Goal: Task Accomplishment & Management: Complete application form

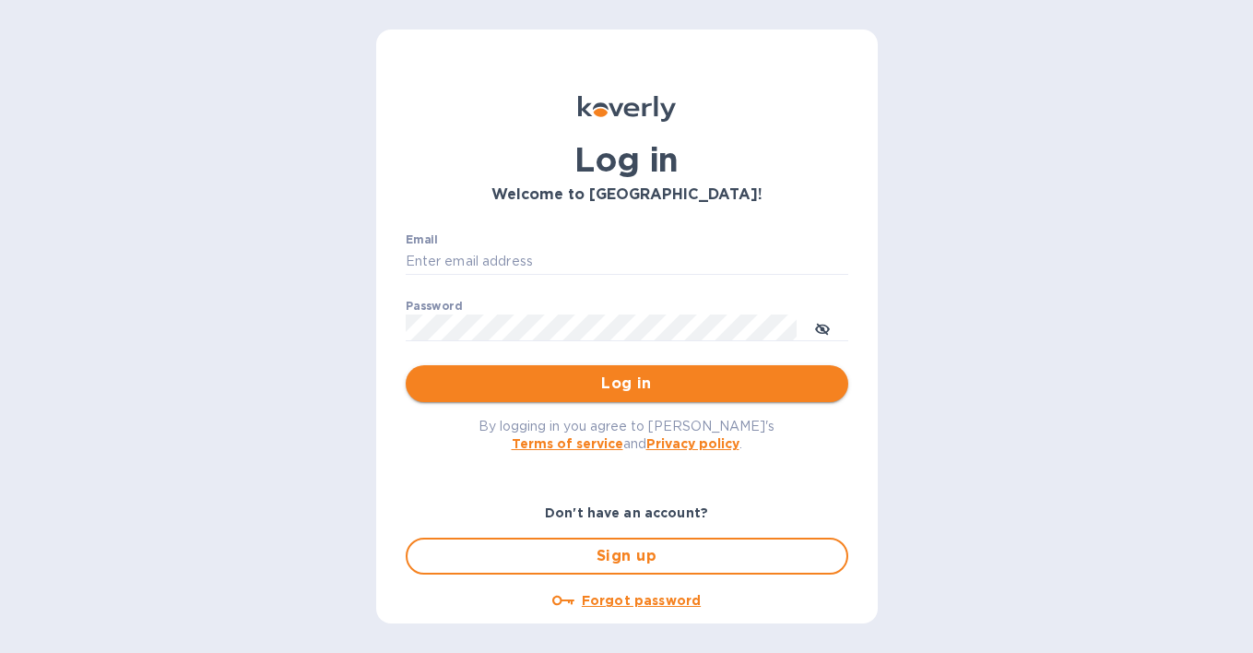
type input "[PERSON_NAME][EMAIL_ADDRESS][DOMAIN_NAME]"
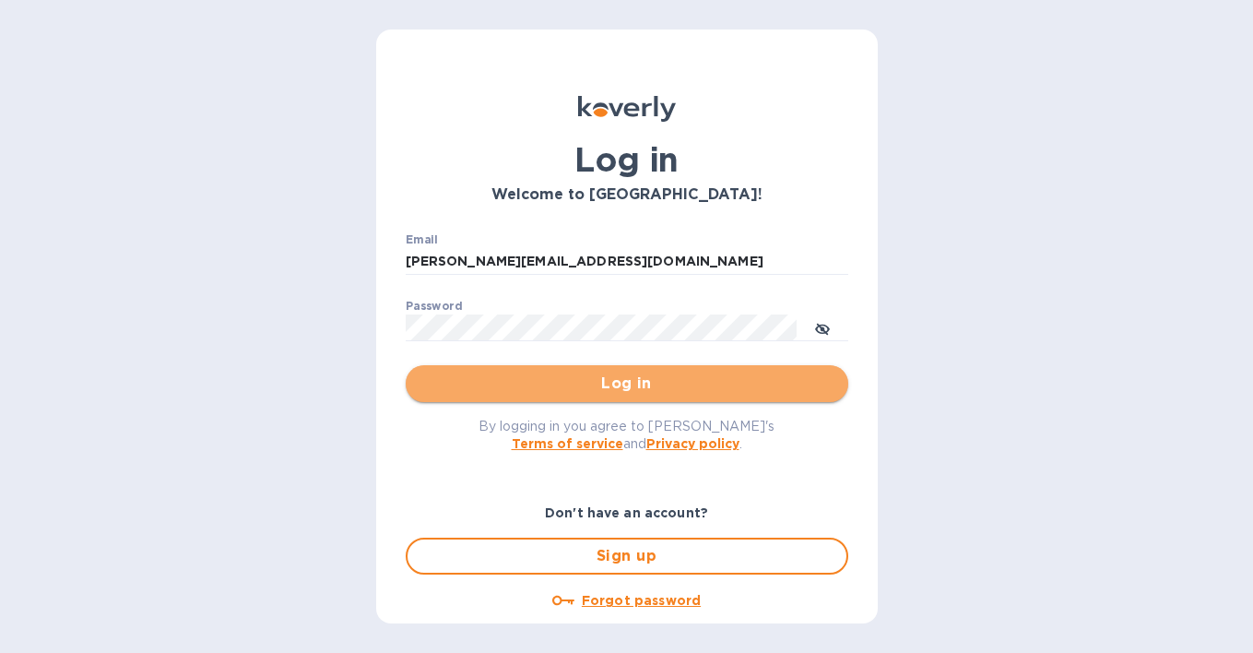
click at [645, 385] on span "Log in" at bounding box center [626, 383] width 413 height 22
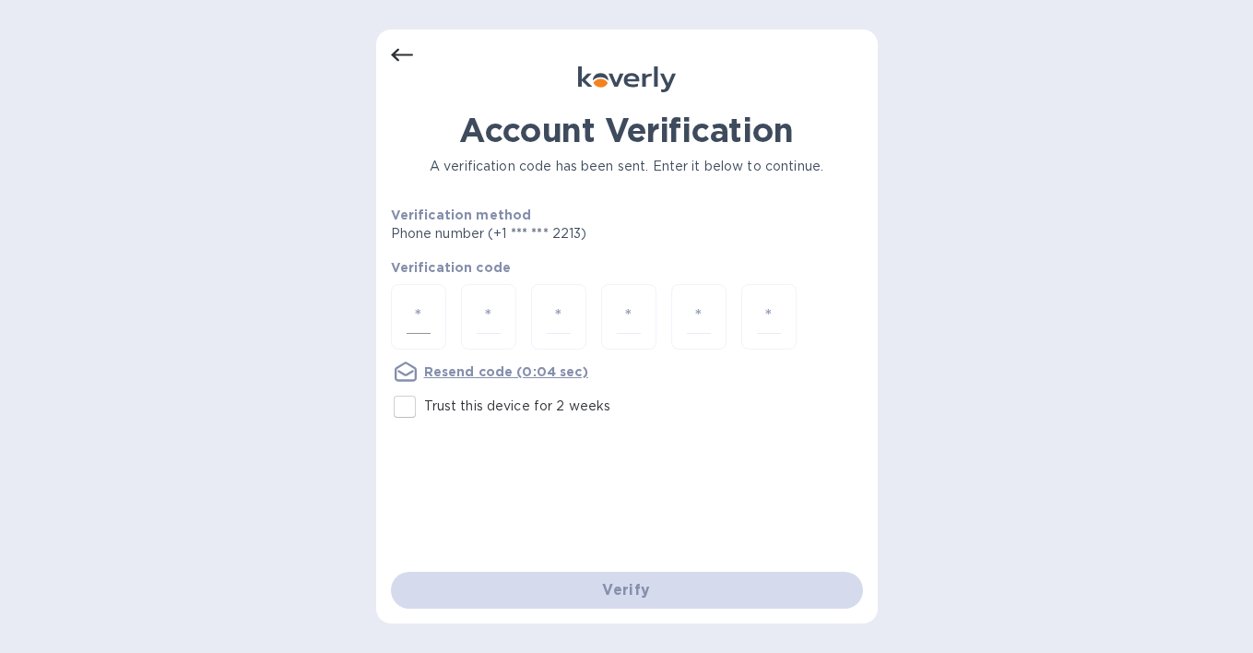
click at [431, 312] on div at bounding box center [418, 316] width 55 height 65
type input "7"
type input "9"
type input "5"
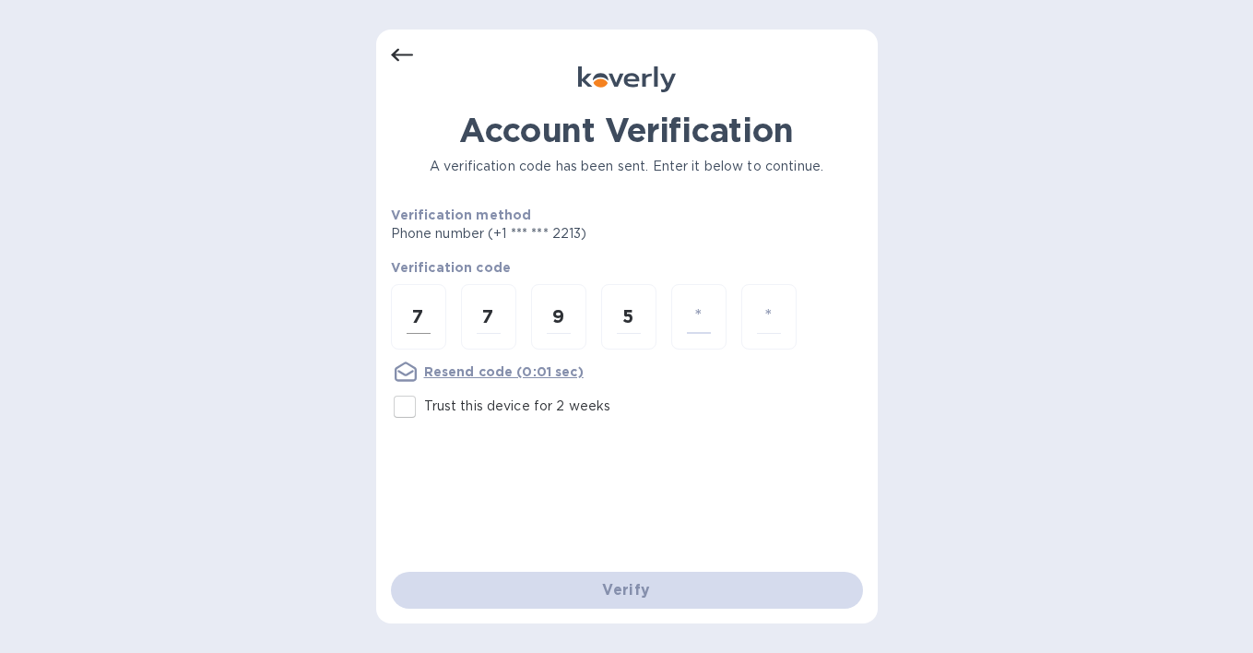
type input "2"
type input "6"
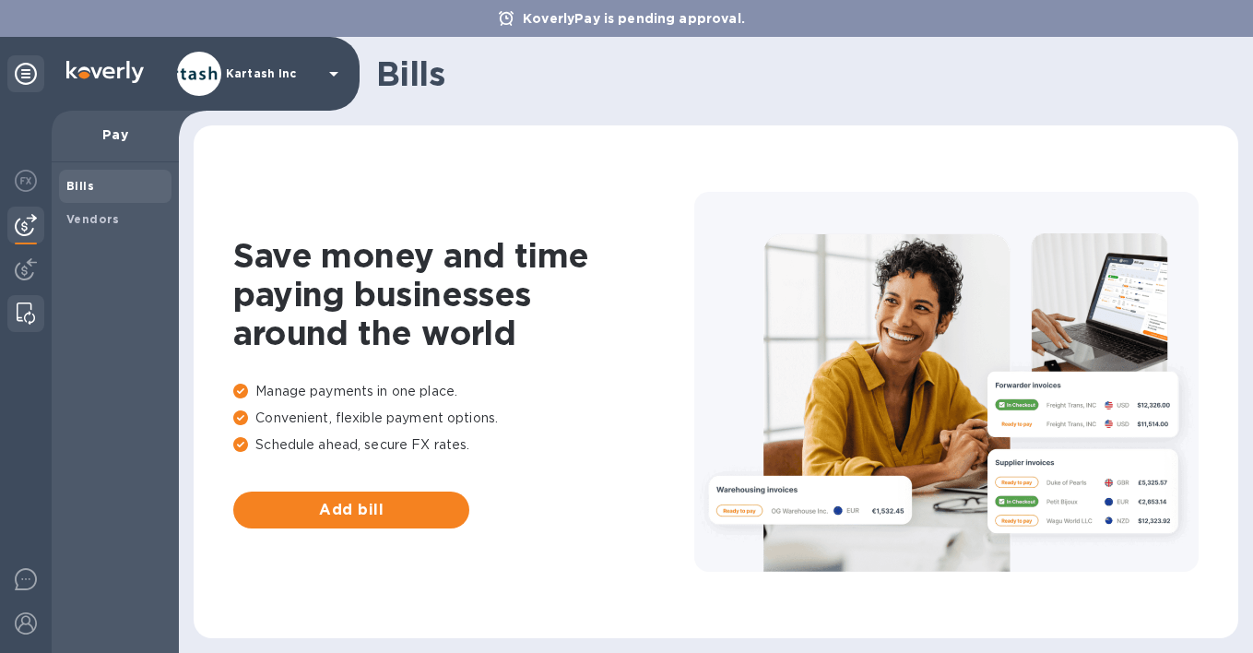
click at [28, 305] on img at bounding box center [26, 313] width 18 height 22
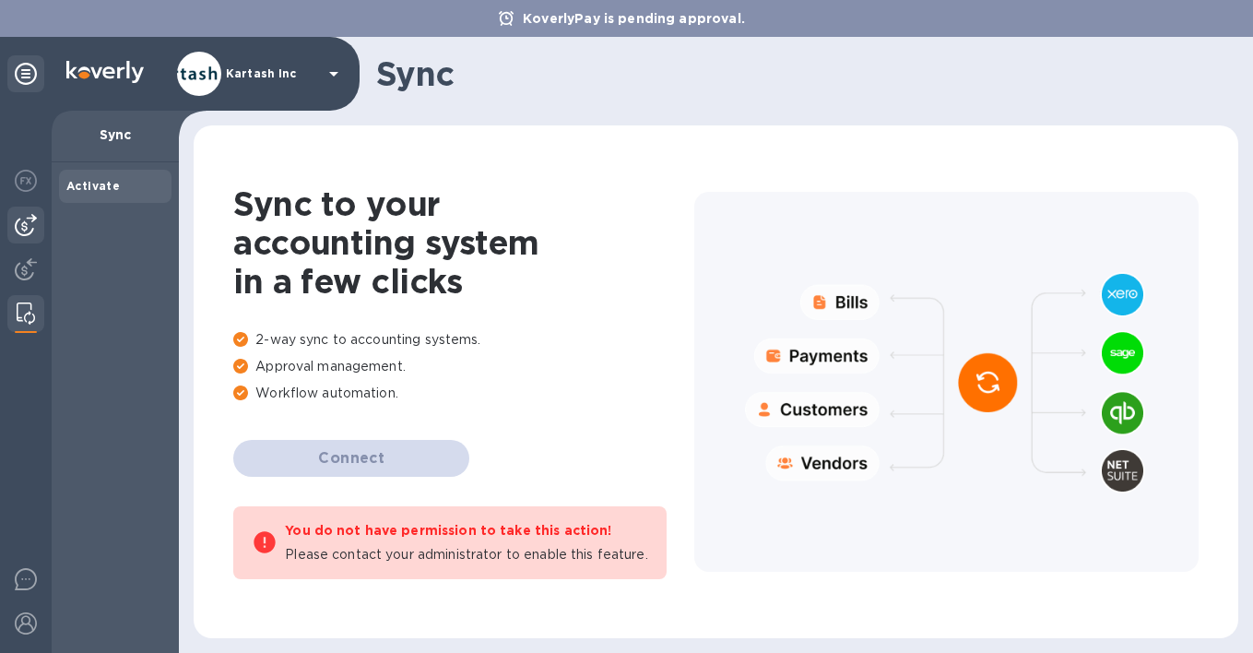
click at [28, 225] on img at bounding box center [26, 225] width 22 height 22
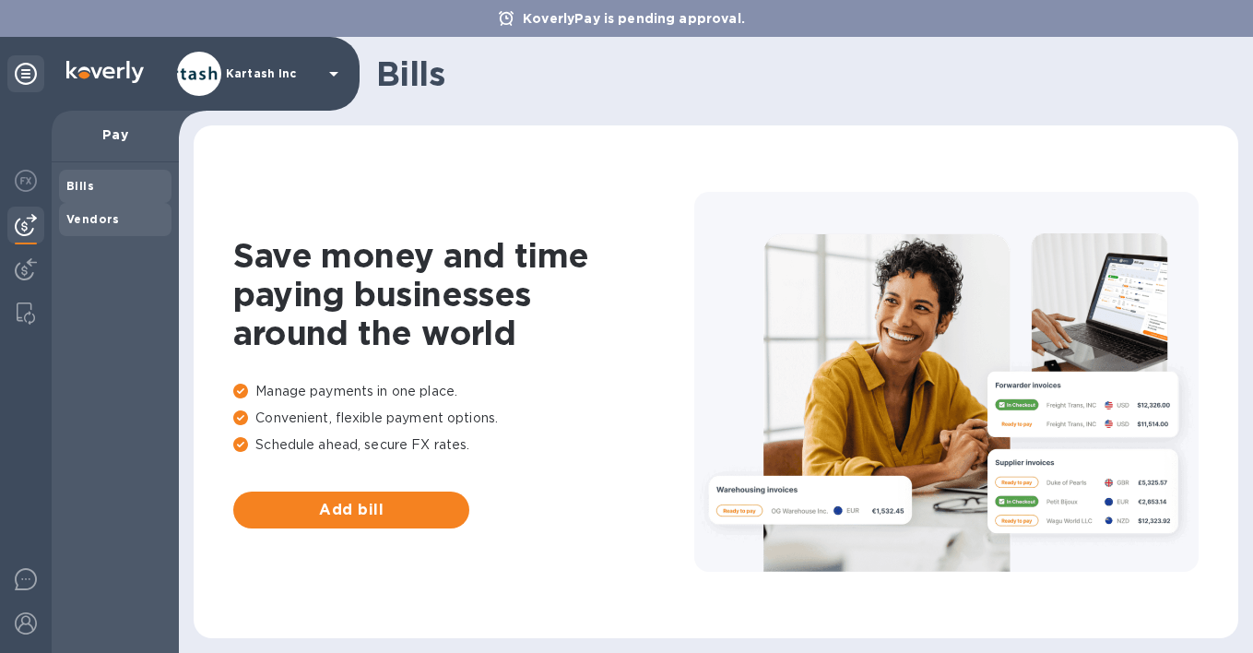
click at [88, 219] on b "Vendors" at bounding box center [92, 219] width 53 height 14
click at [29, 626] on img at bounding box center [26, 623] width 22 height 22
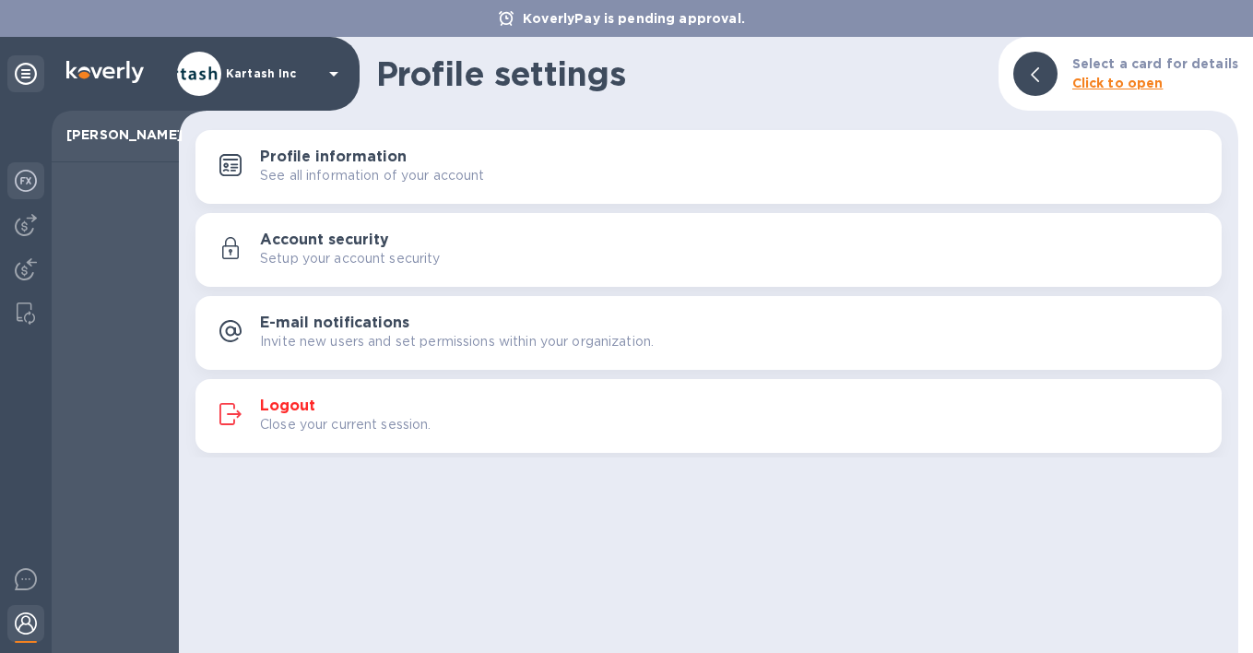
click at [32, 184] on img at bounding box center [26, 181] width 22 height 22
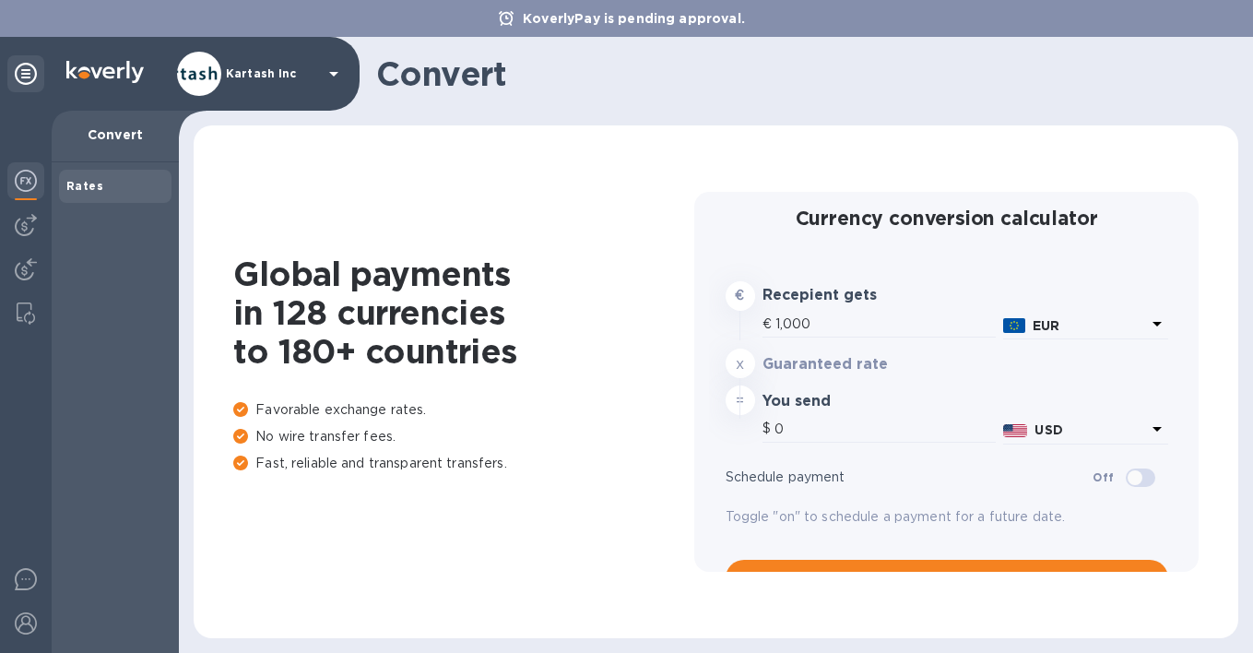
type input "1,180.69"
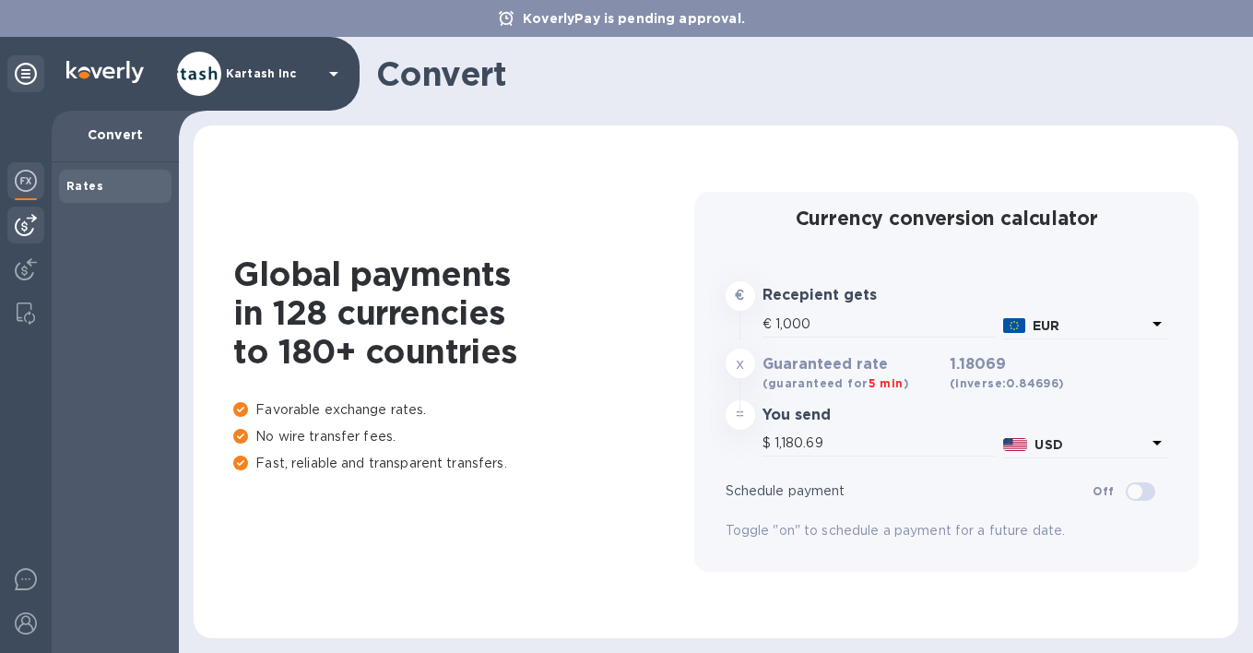
click at [29, 232] on img at bounding box center [26, 225] width 22 height 22
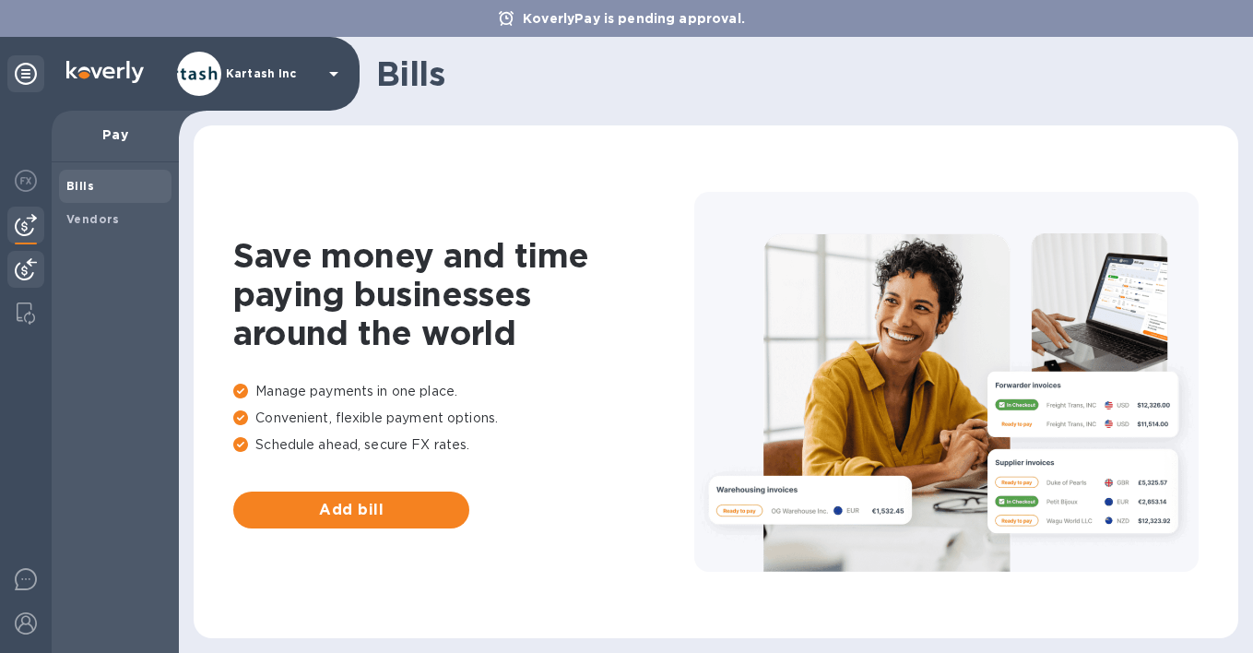
click at [21, 276] on img at bounding box center [26, 269] width 22 height 22
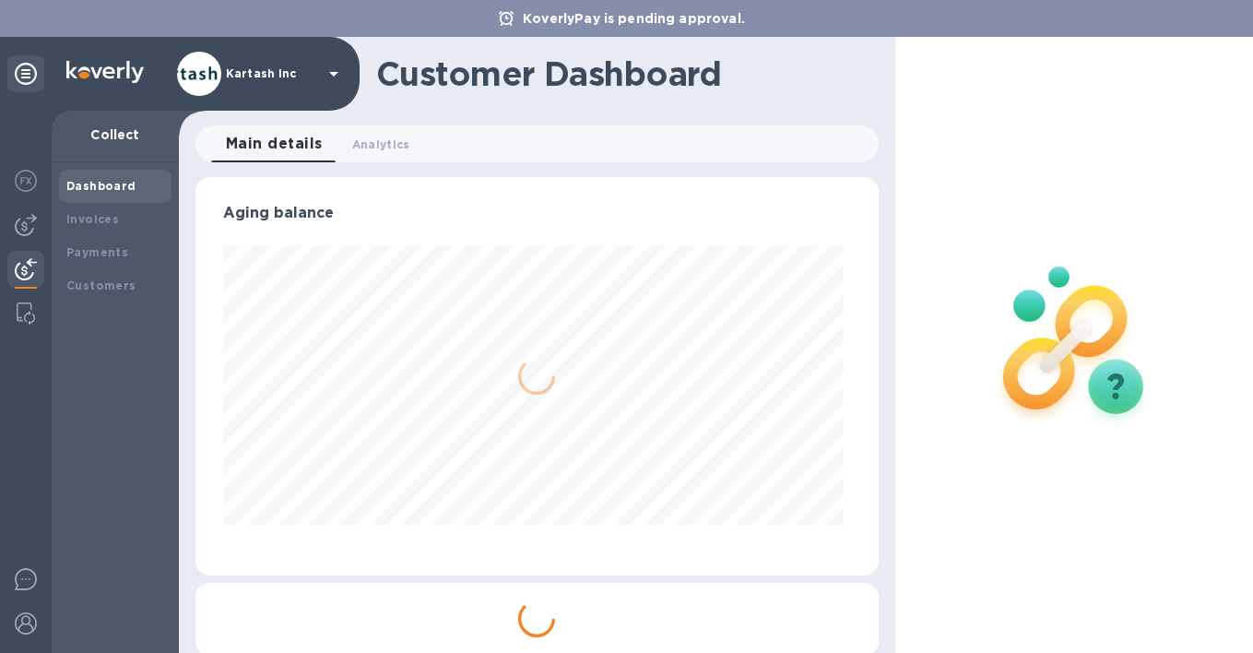
scroll to position [398, 676]
click at [79, 220] on b "Invoices" at bounding box center [92, 219] width 53 height 14
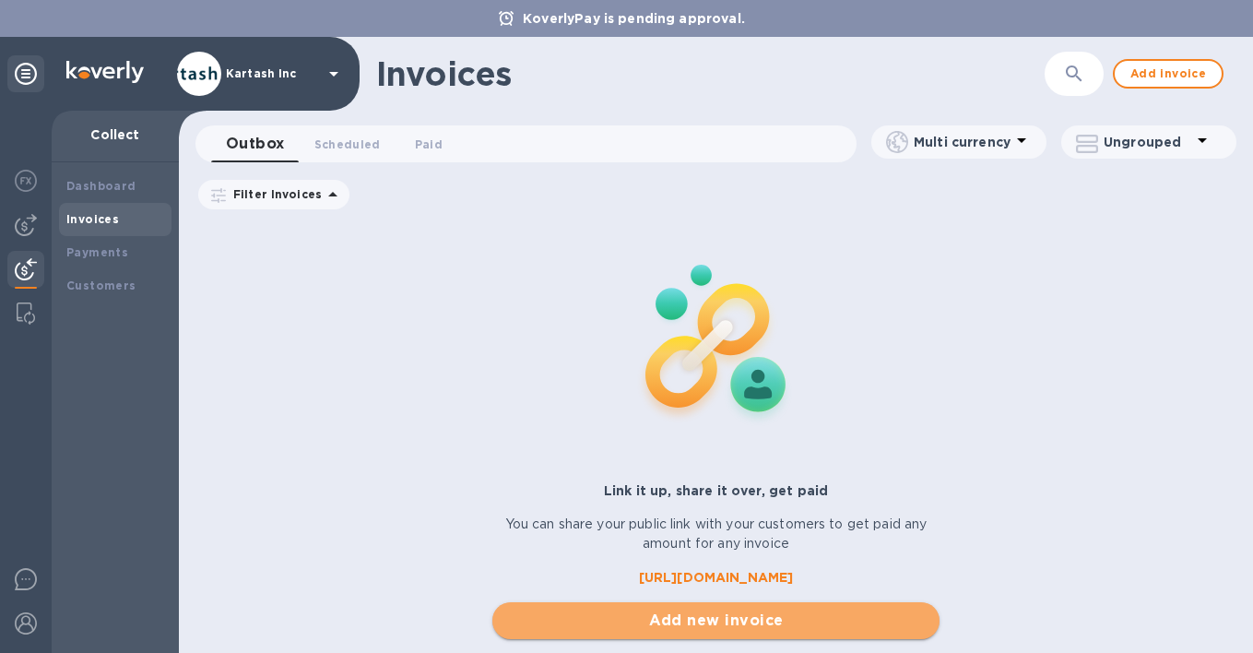
click at [750, 616] on span "Add new invoice" at bounding box center [716, 620] width 418 height 22
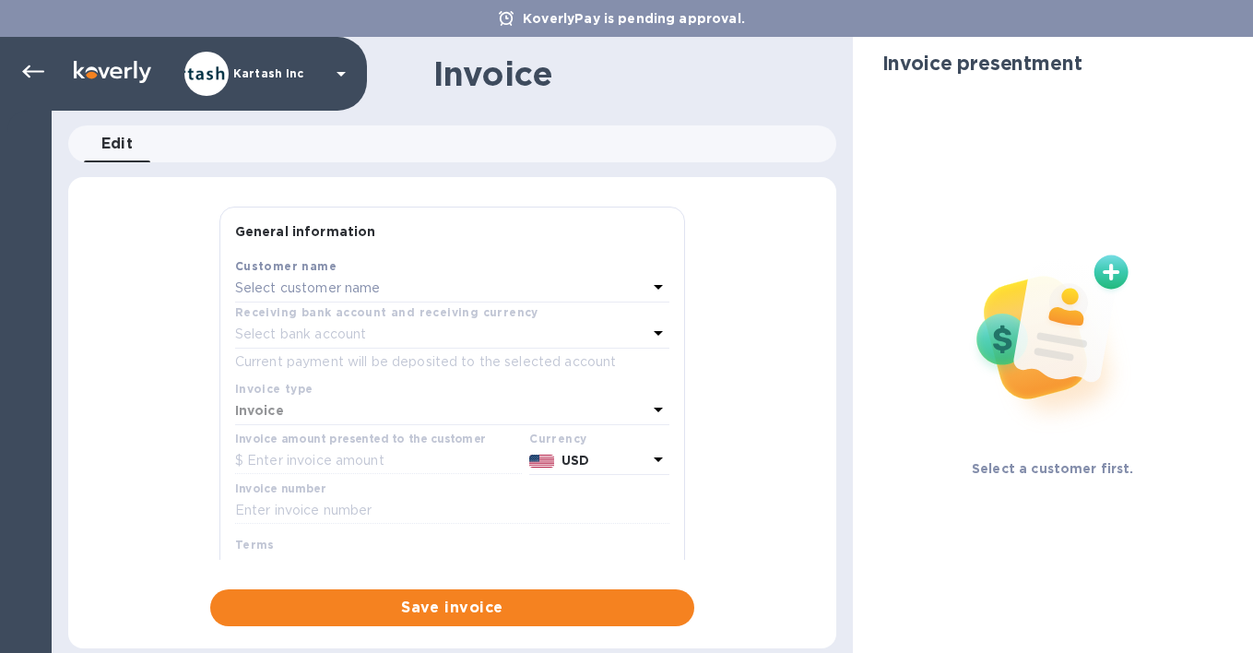
click at [404, 289] on div "Select customer name" at bounding box center [441, 289] width 412 height 26
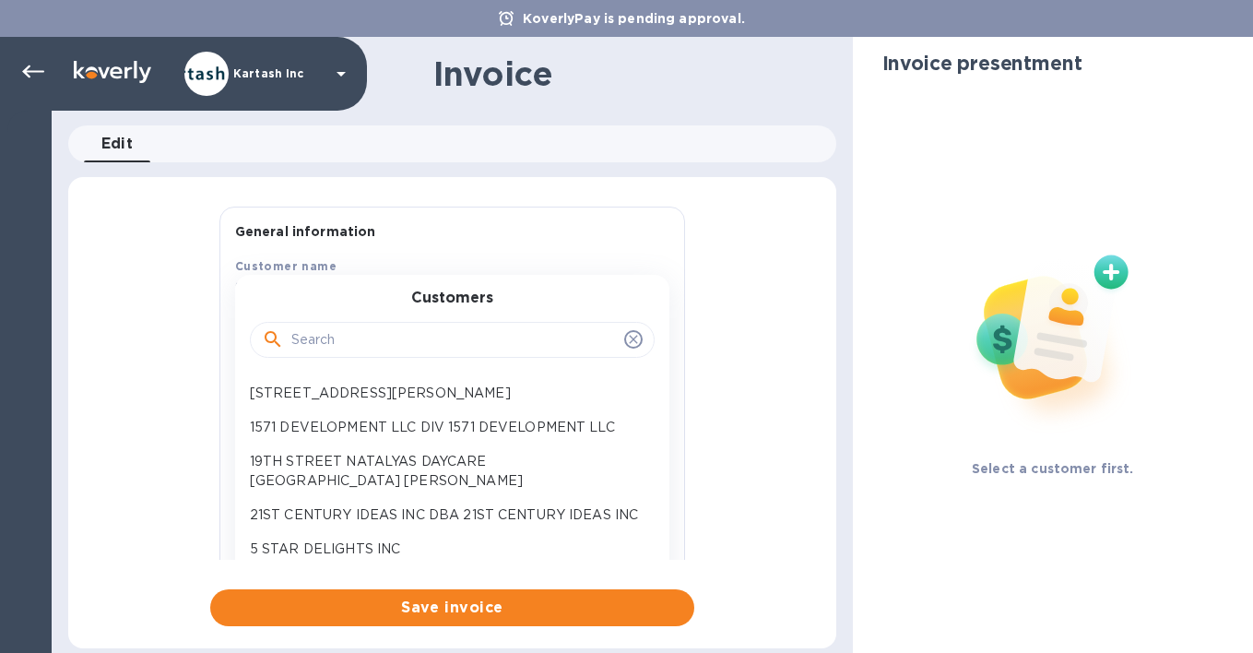
click at [348, 336] on input "text" at bounding box center [453, 340] width 325 height 28
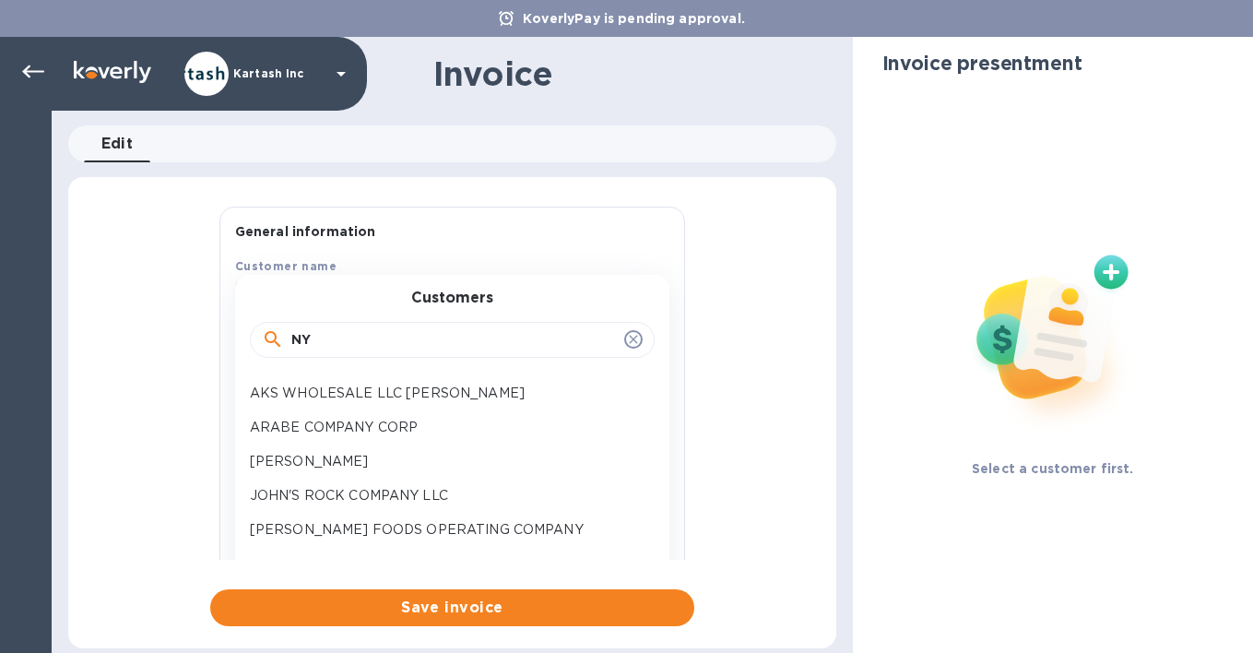
type input "N"
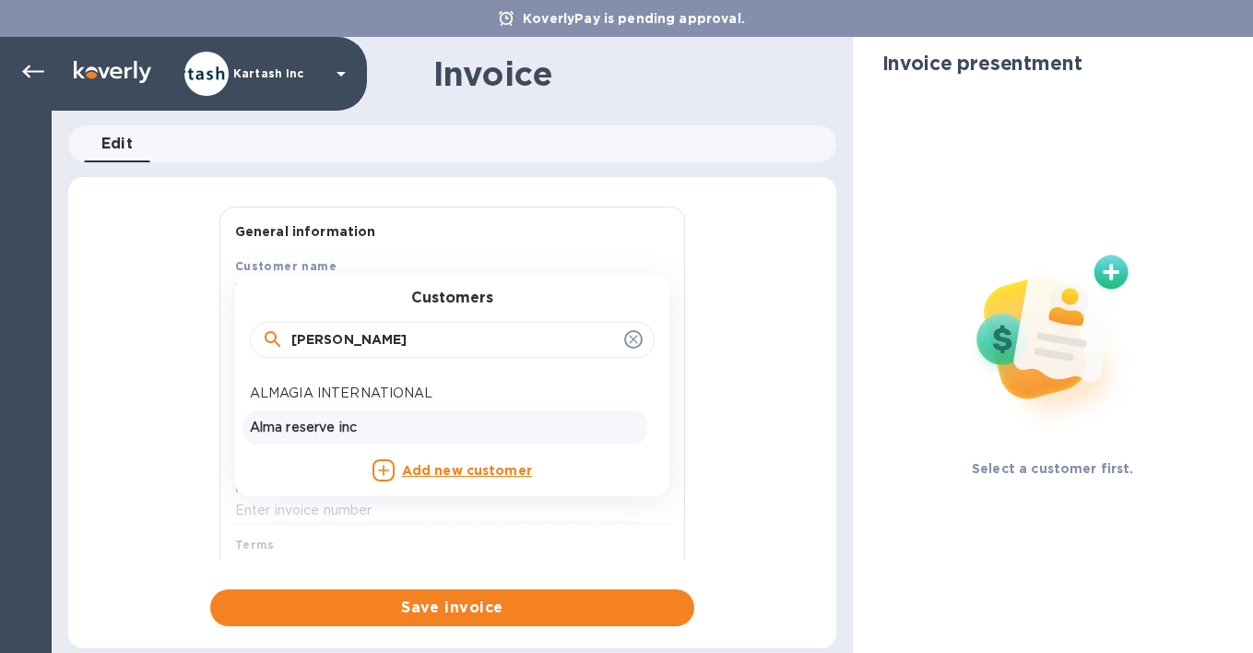
type input "Alma"
click at [322, 426] on p "Alma reserve inc" at bounding box center [445, 427] width 390 height 19
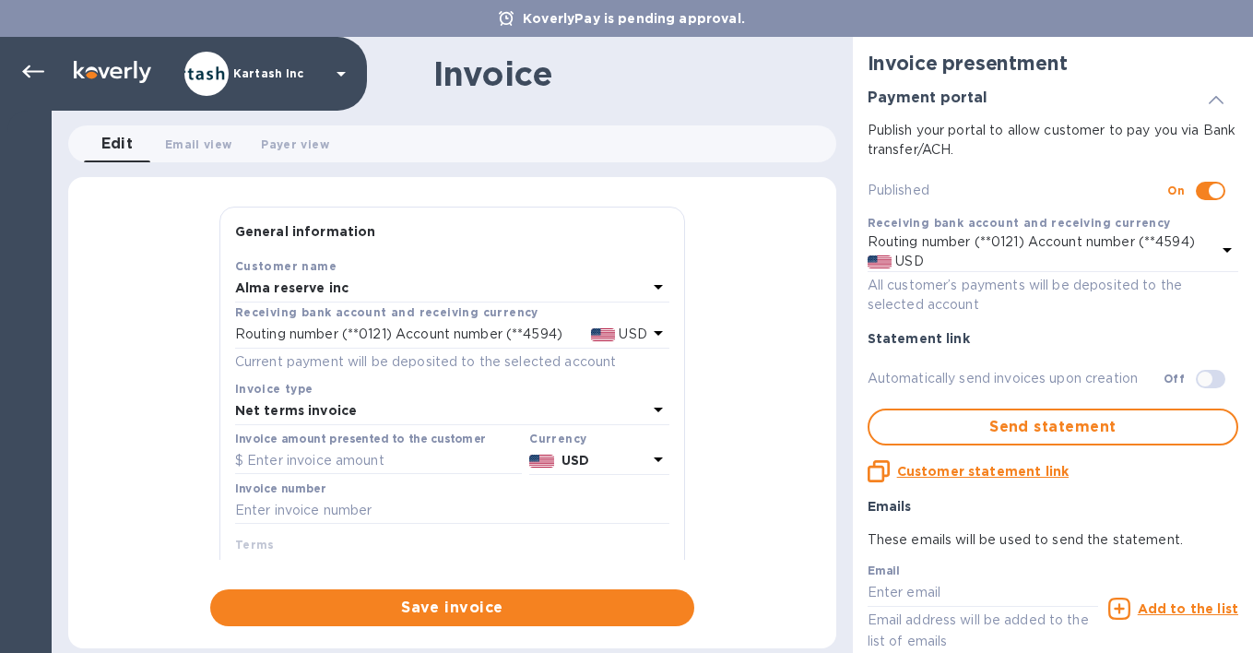
type input "11/02/2025"
click at [321, 469] on input "text" at bounding box center [378, 461] width 287 height 28
type input "1"
type input "4,089.09"
click at [366, 514] on input "text" at bounding box center [452, 511] width 434 height 28
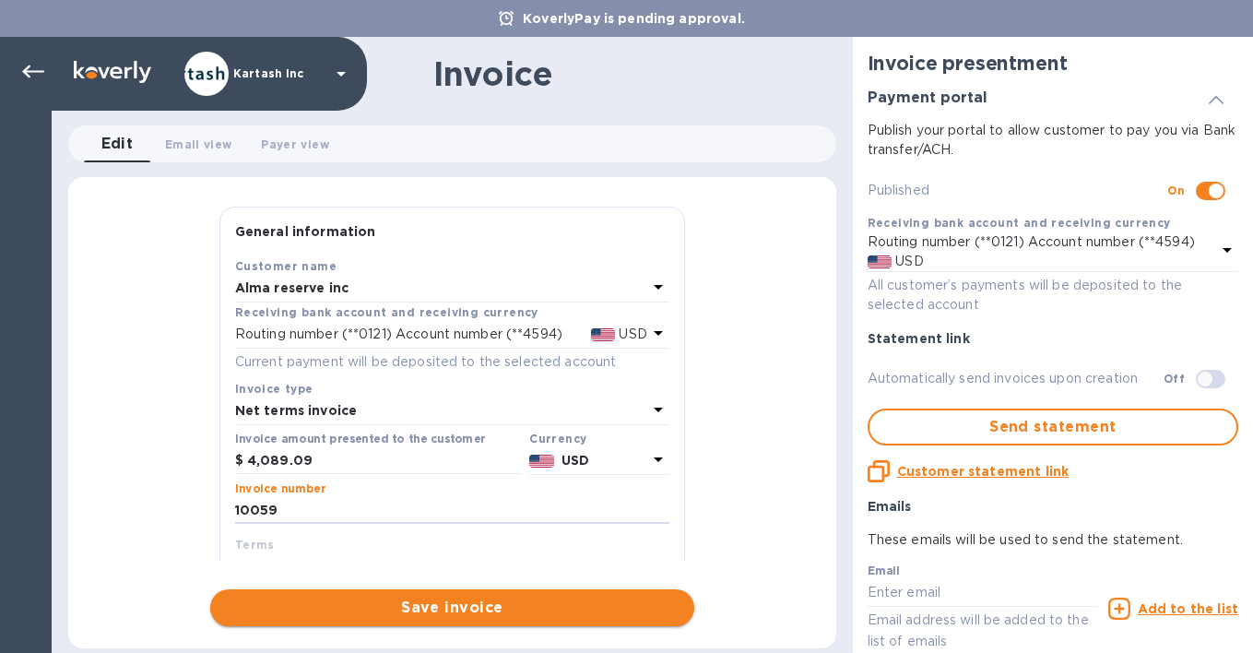
type input "10059"
click at [478, 591] on button "Save invoice" at bounding box center [452, 607] width 484 height 37
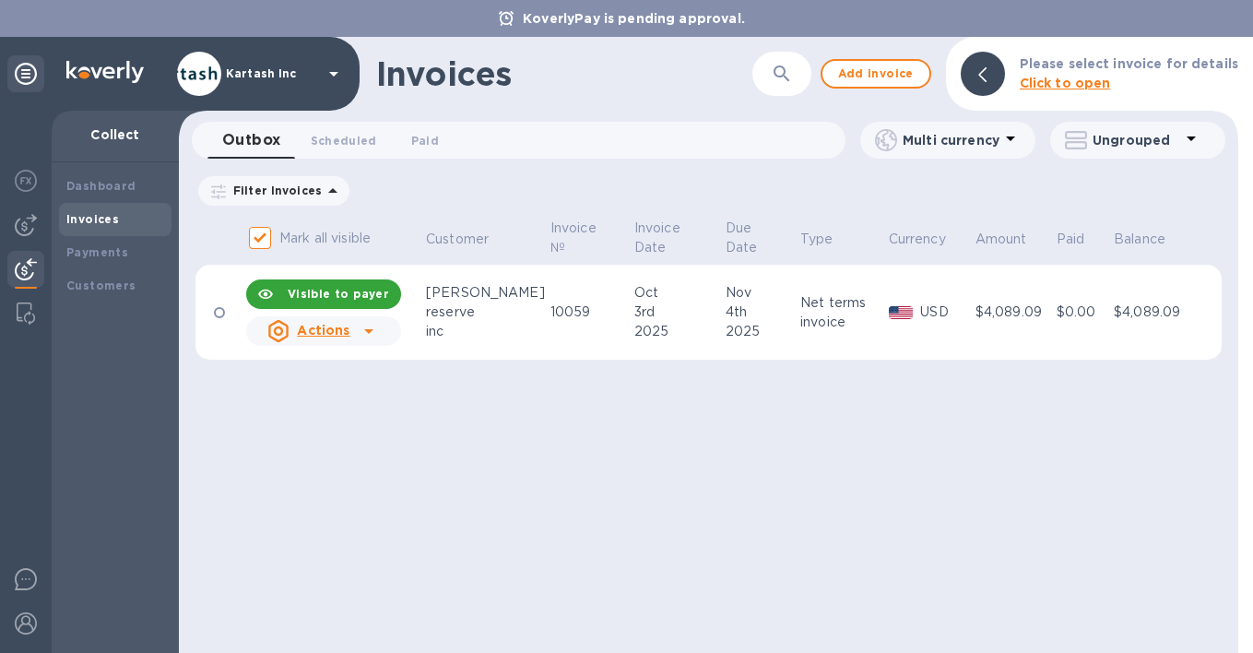
click at [317, 336] on u "Actions" at bounding box center [323, 330] width 53 height 15
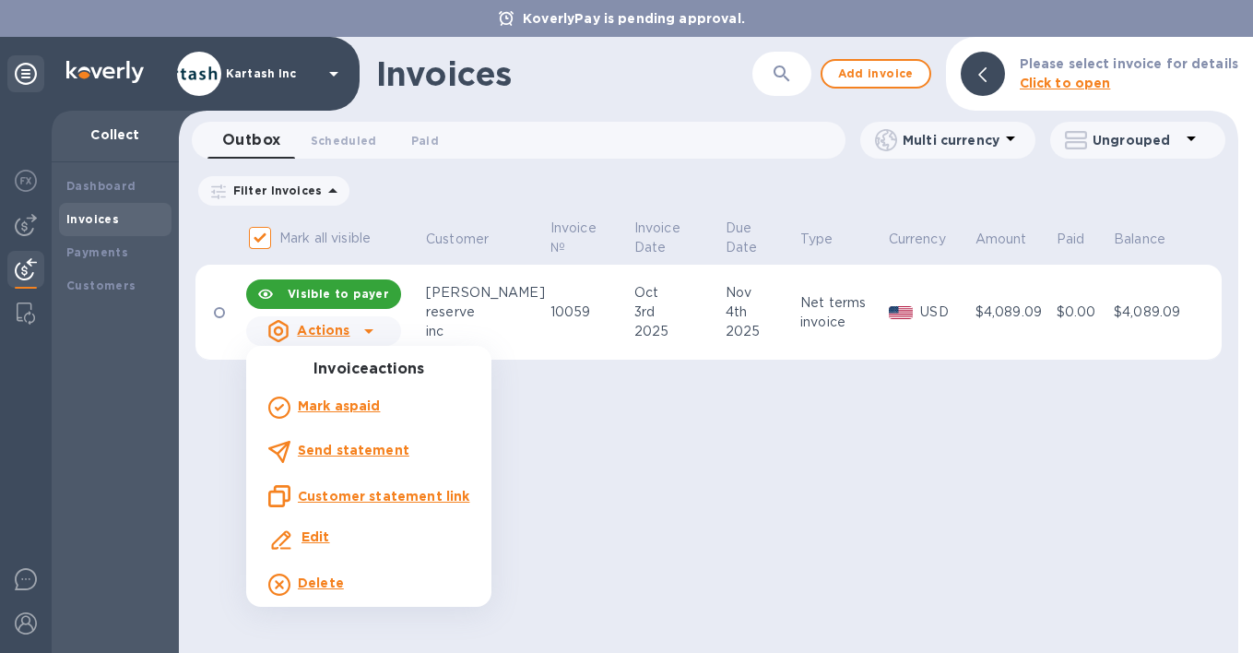
click at [324, 540] on b "Edit" at bounding box center [315, 536] width 29 height 15
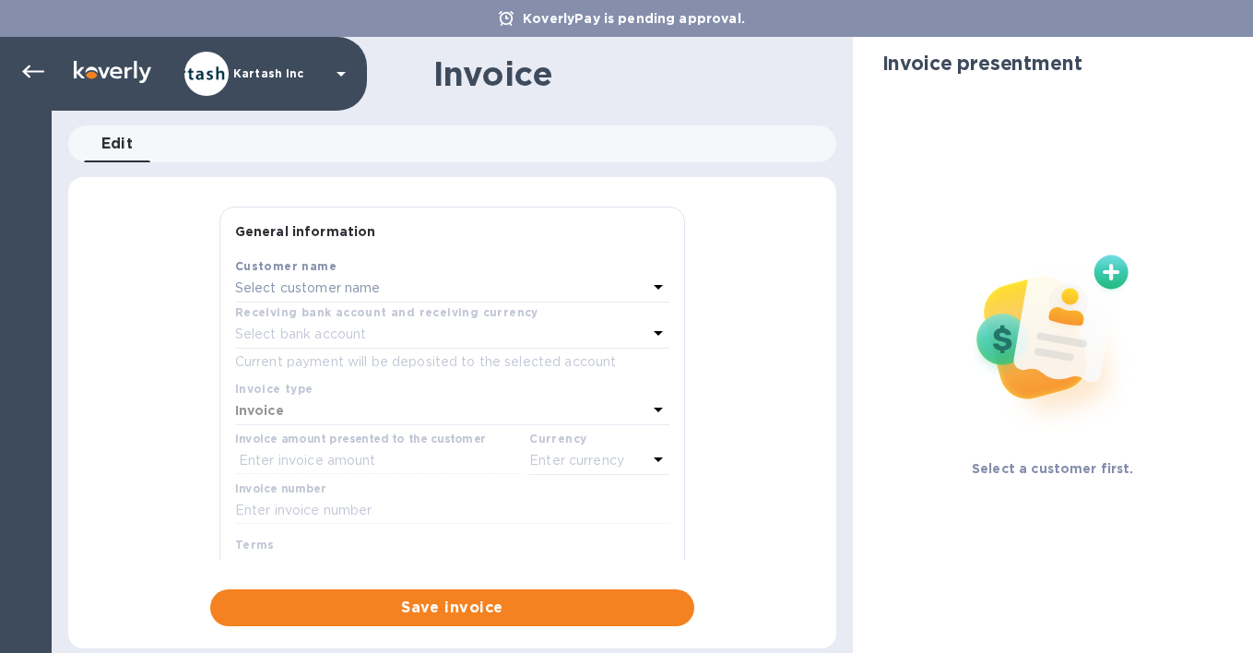
type input "11/04/2025"
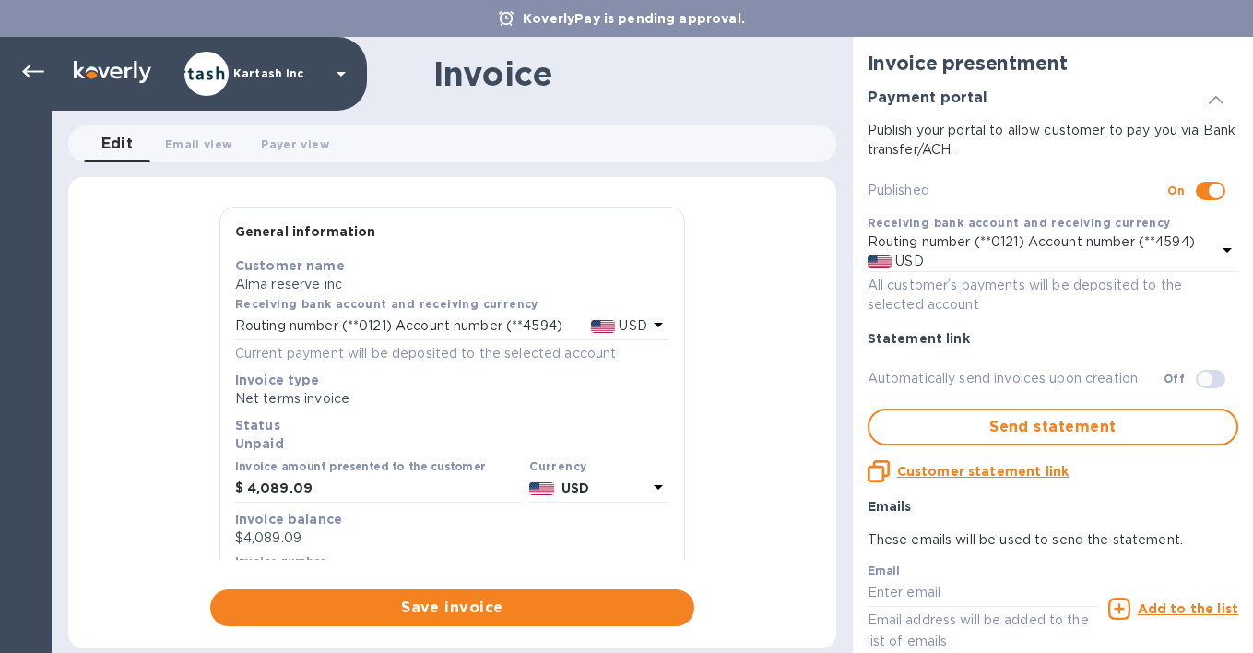
click at [329, 402] on p "Net terms invoice" at bounding box center [452, 398] width 434 height 19
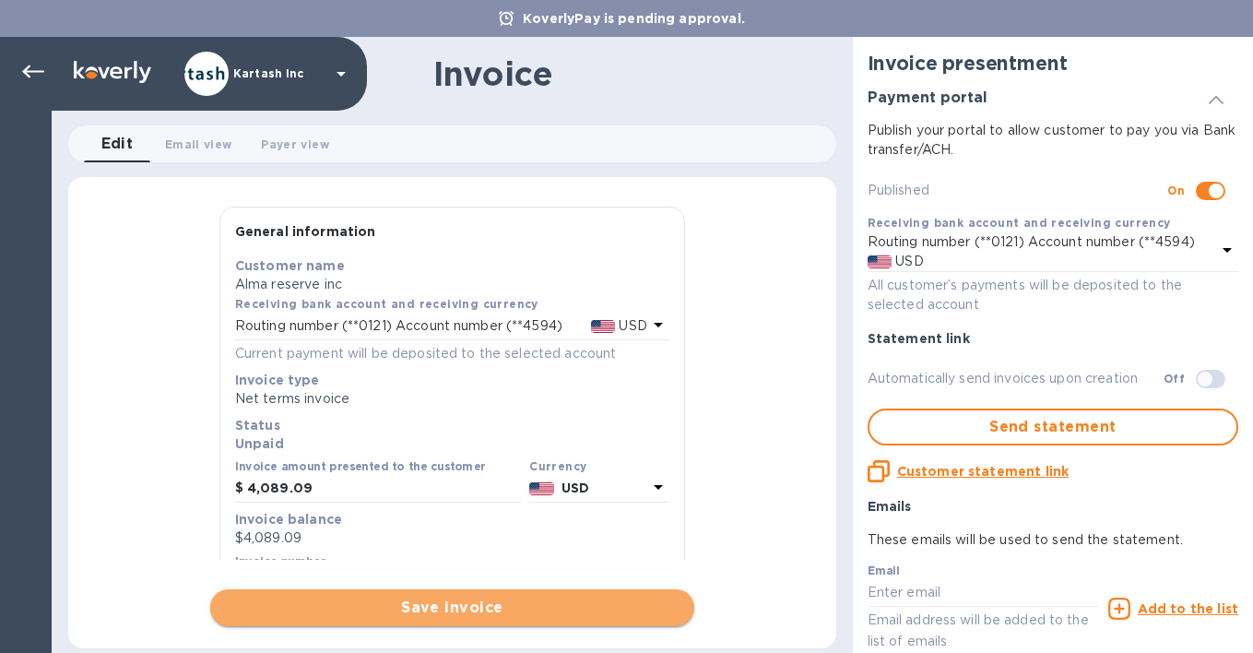
click at [432, 620] on button "Save invoice" at bounding box center [452, 607] width 484 height 37
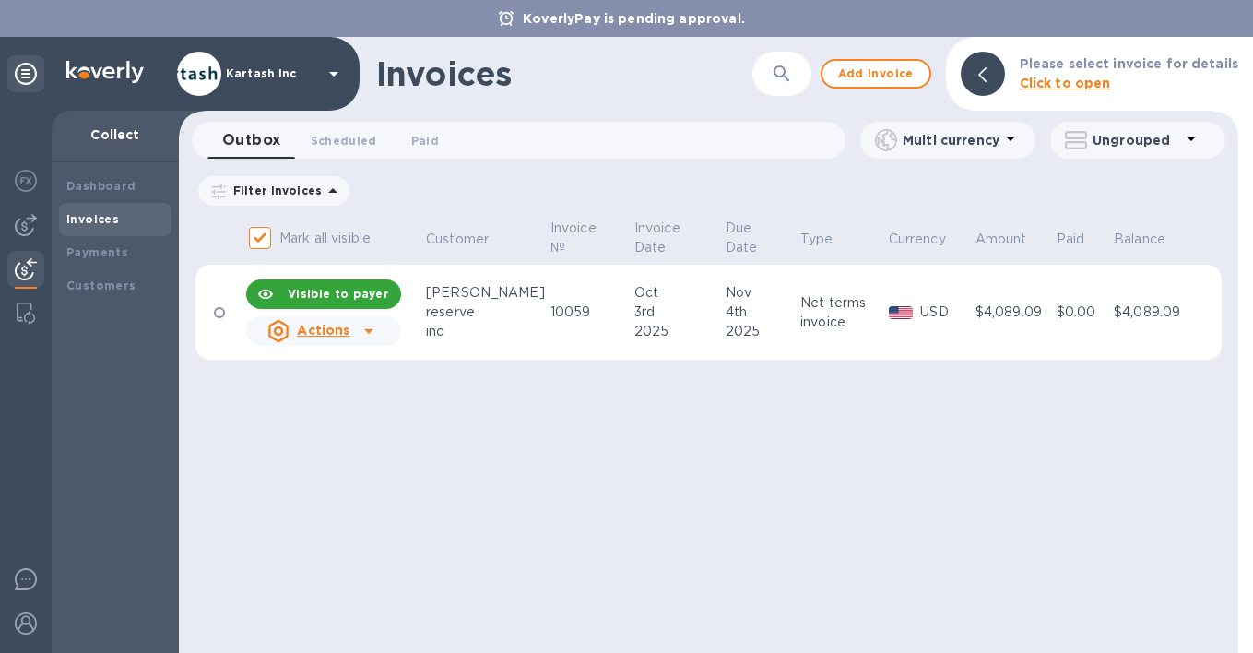
click at [634, 300] on div "Oct" at bounding box center [677, 292] width 86 height 19
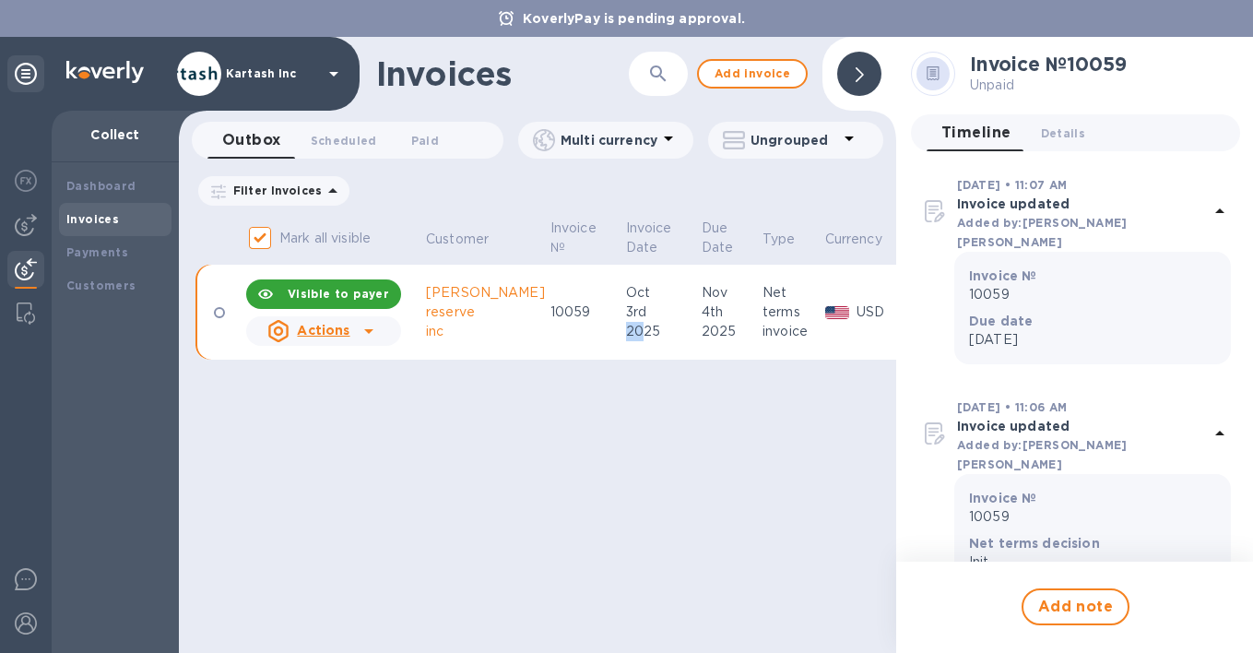
click at [626, 322] on div "2025" at bounding box center [661, 331] width 70 height 19
click at [626, 233] on p "Invoice Date" at bounding box center [649, 237] width 46 height 39
click at [354, 327] on div at bounding box center [369, 331] width 30 height 30
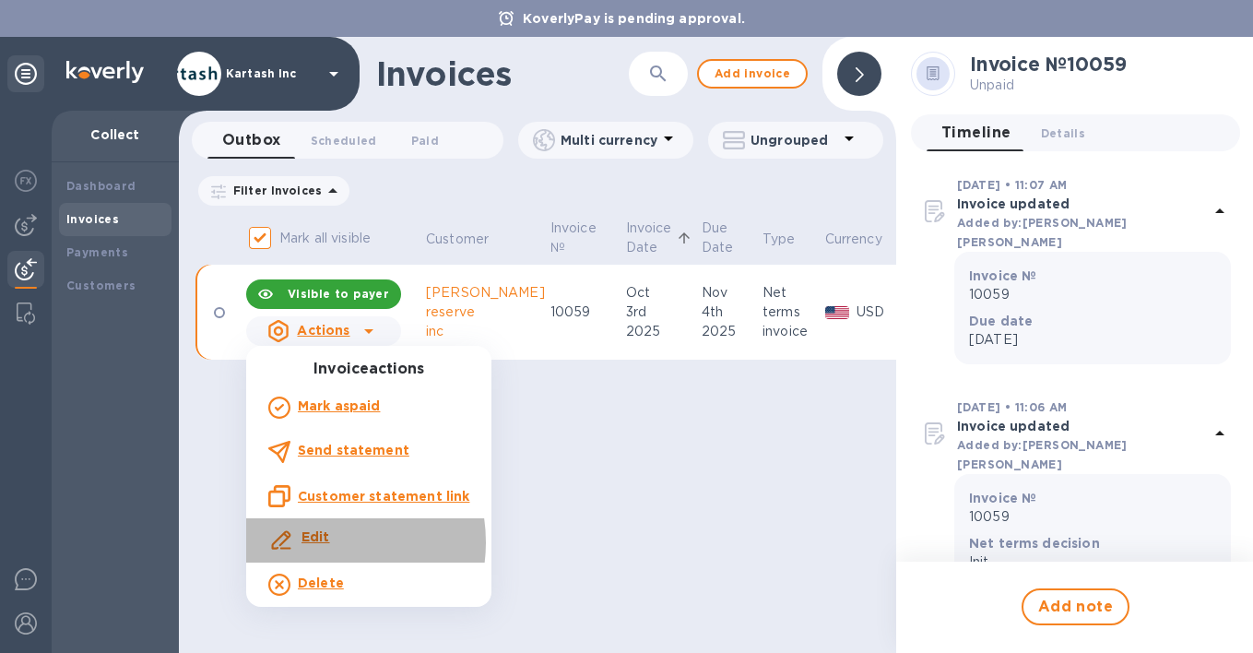
click at [314, 542] on b "Edit" at bounding box center [315, 536] width 29 height 15
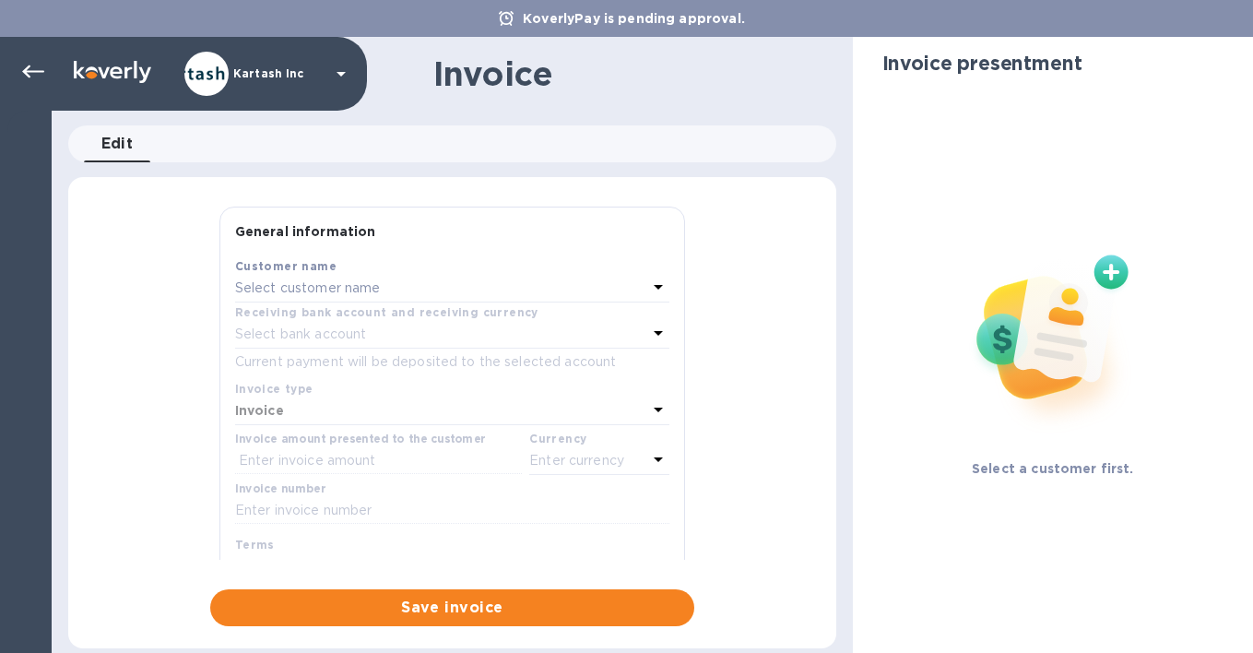
type input "11/04/2025"
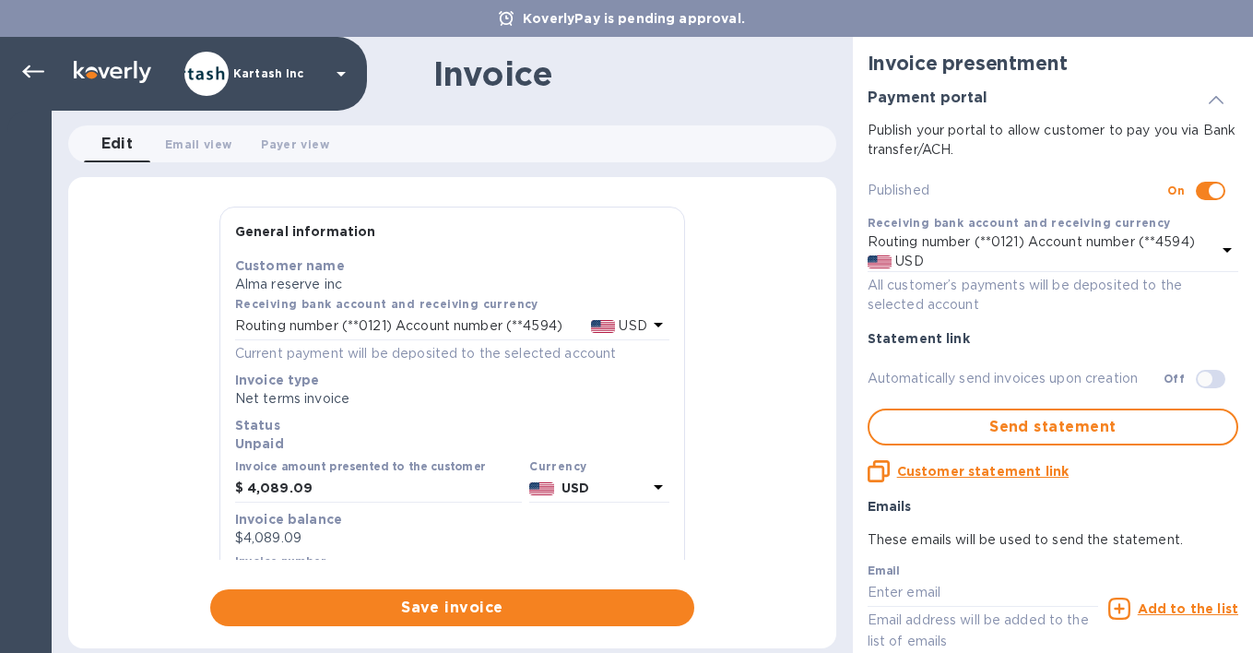
click at [333, 396] on p "Net terms invoice" at bounding box center [452, 398] width 434 height 19
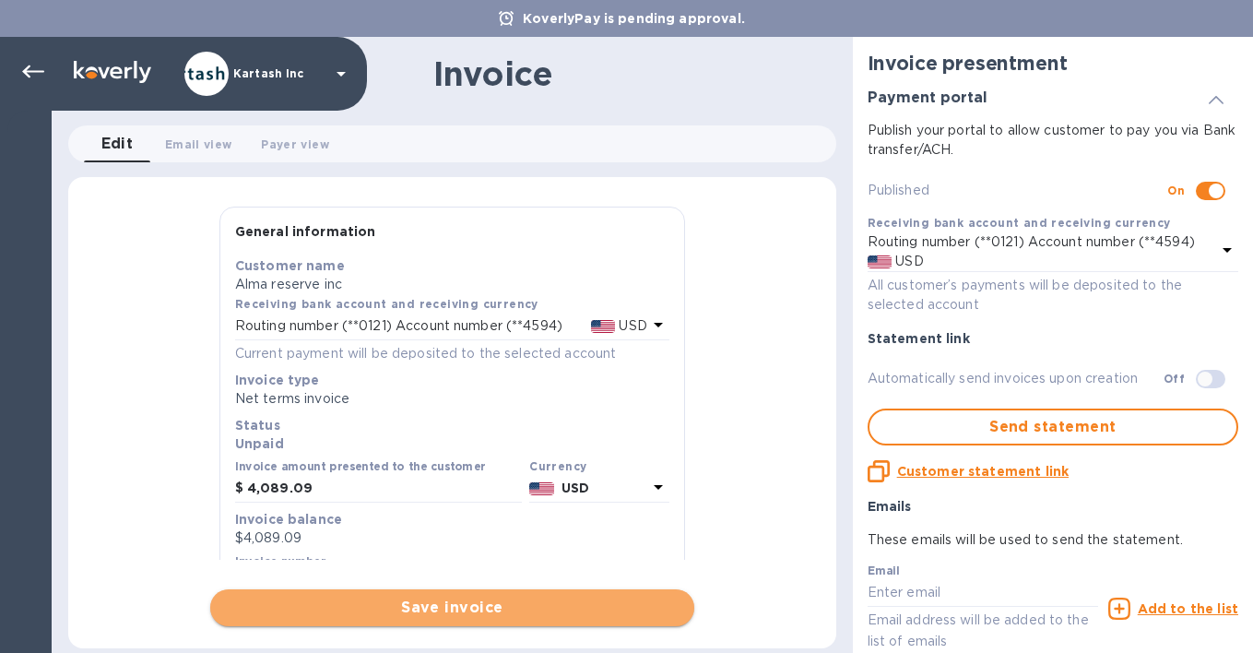
click at [435, 615] on span "Save invoice" at bounding box center [452, 607] width 455 height 22
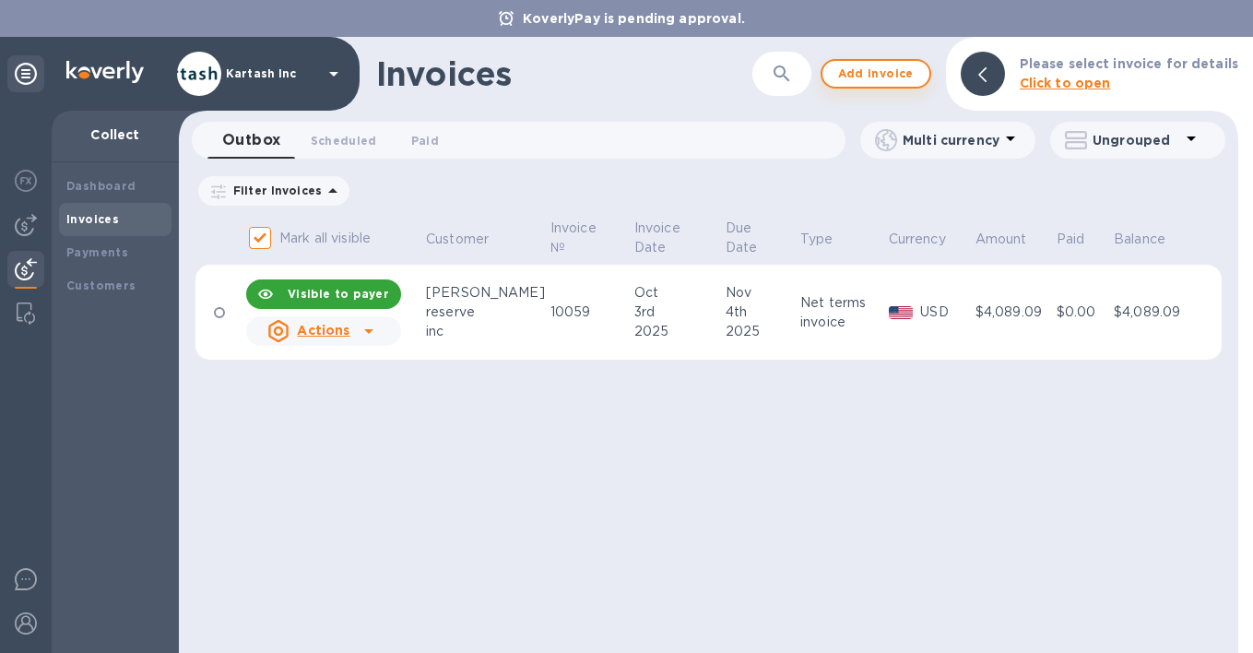
click at [880, 78] on span "Add invoice" at bounding box center [875, 74] width 77 height 22
